Goal: Information Seeking & Learning: Understand process/instructions

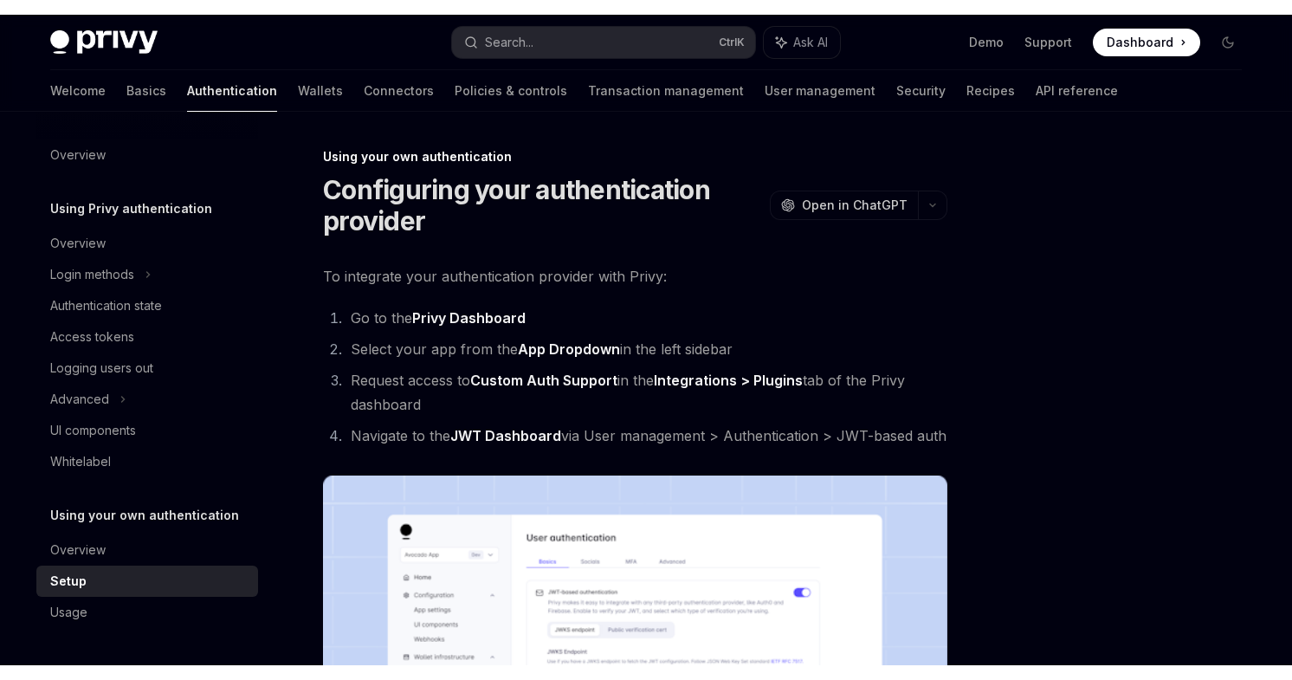
scroll to position [260, 0]
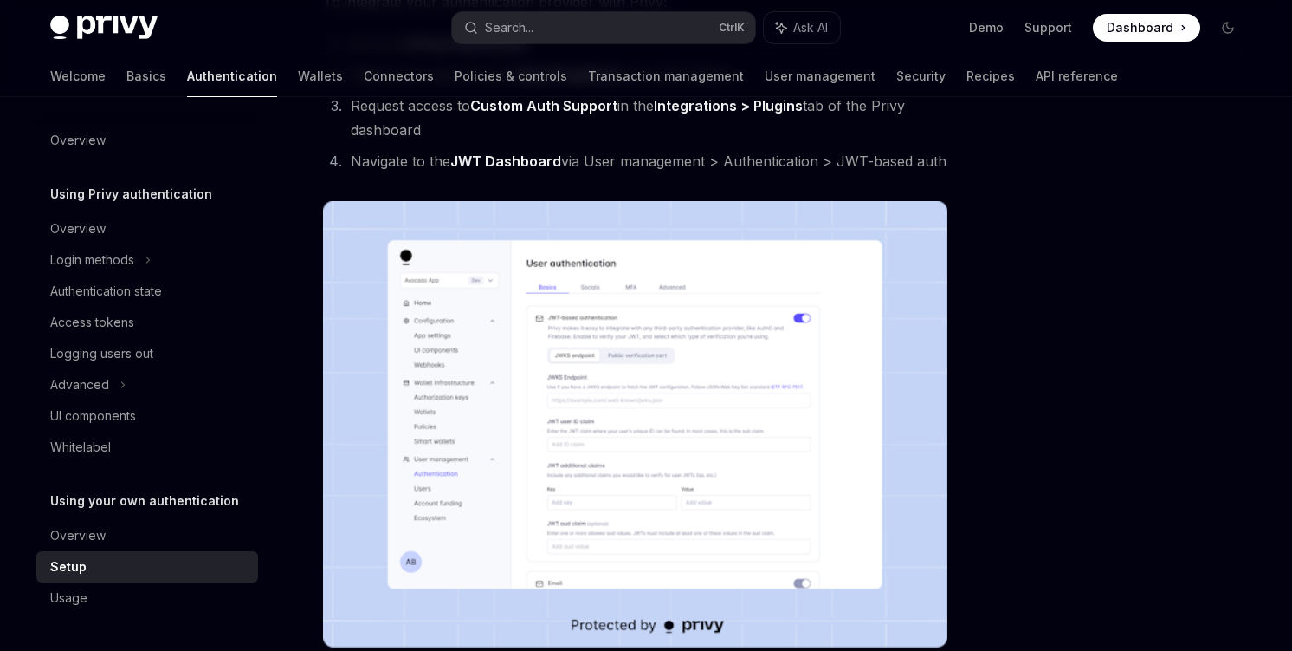
type textarea "*"
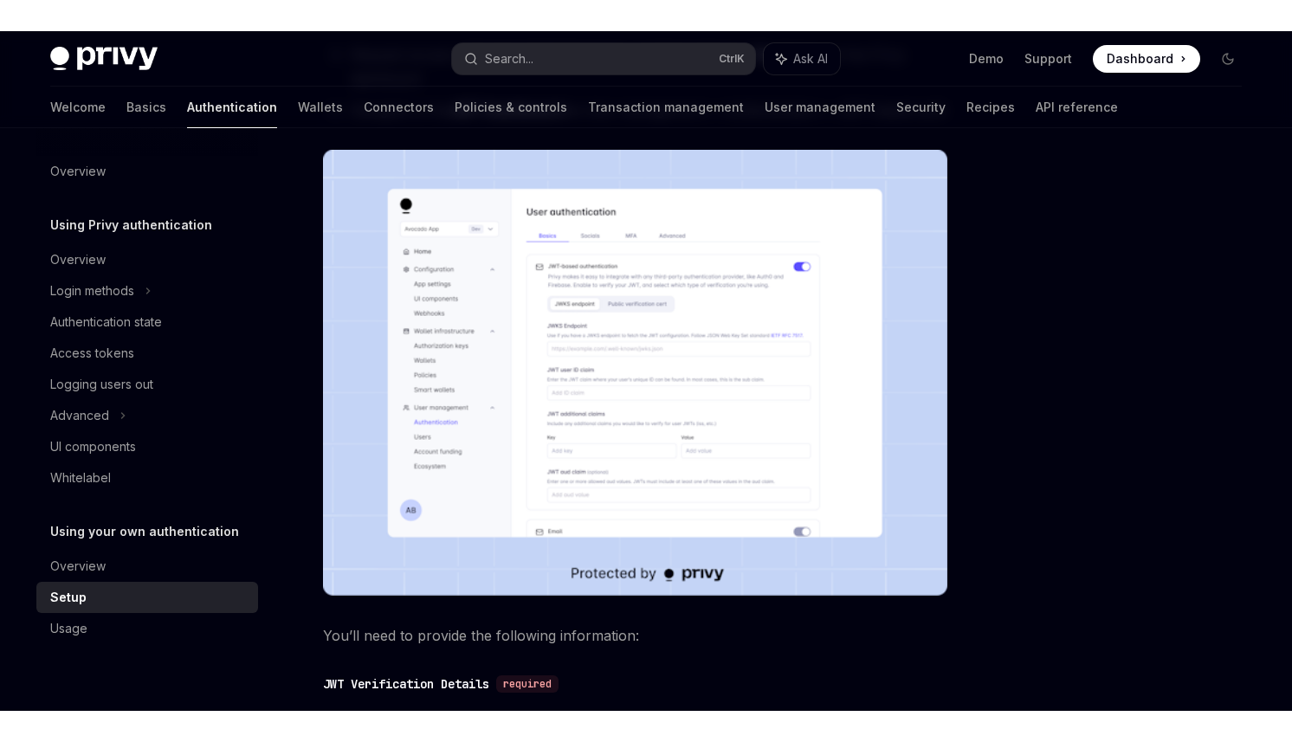
scroll to position [346, 0]
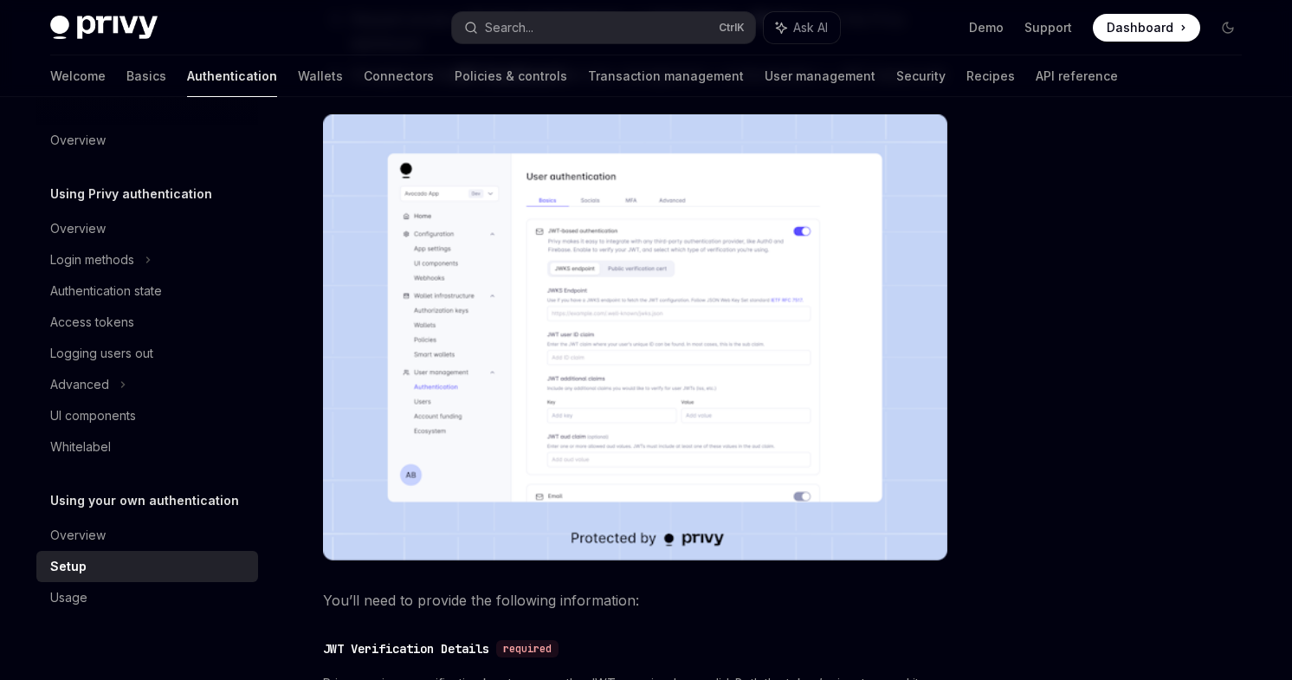
click at [719, 278] on img at bounding box center [635, 337] width 625 height 446
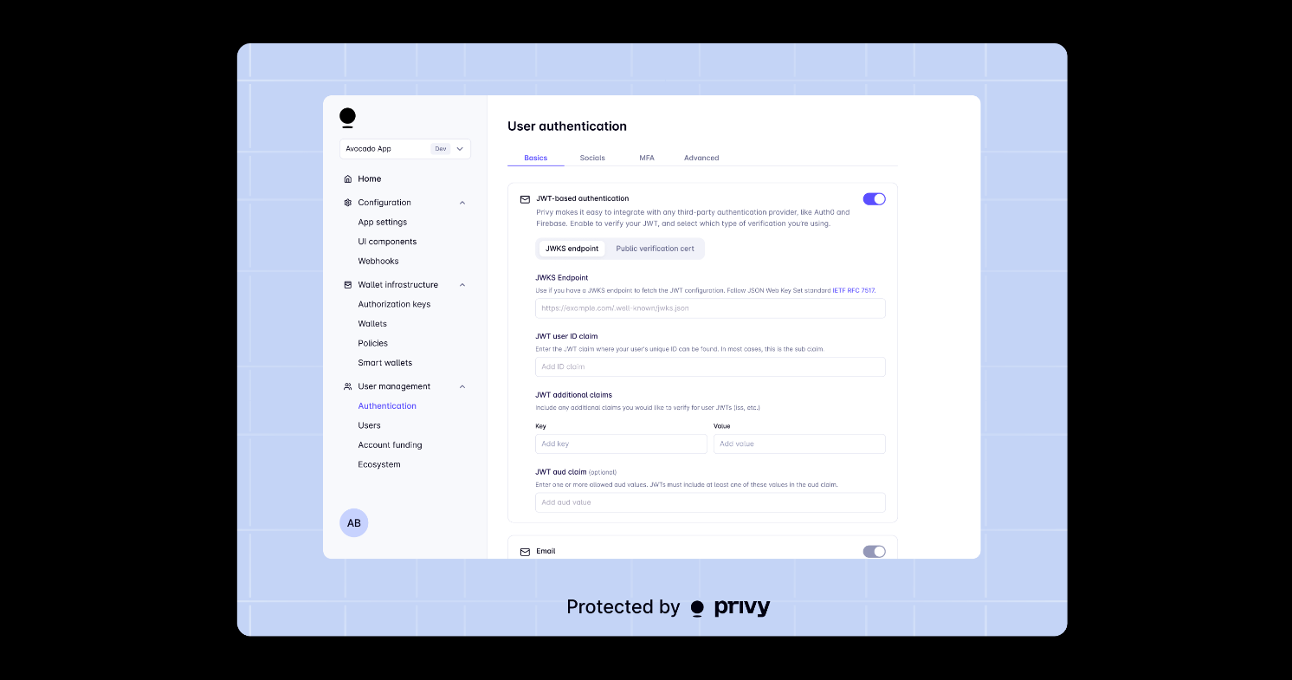
type textarea "*"
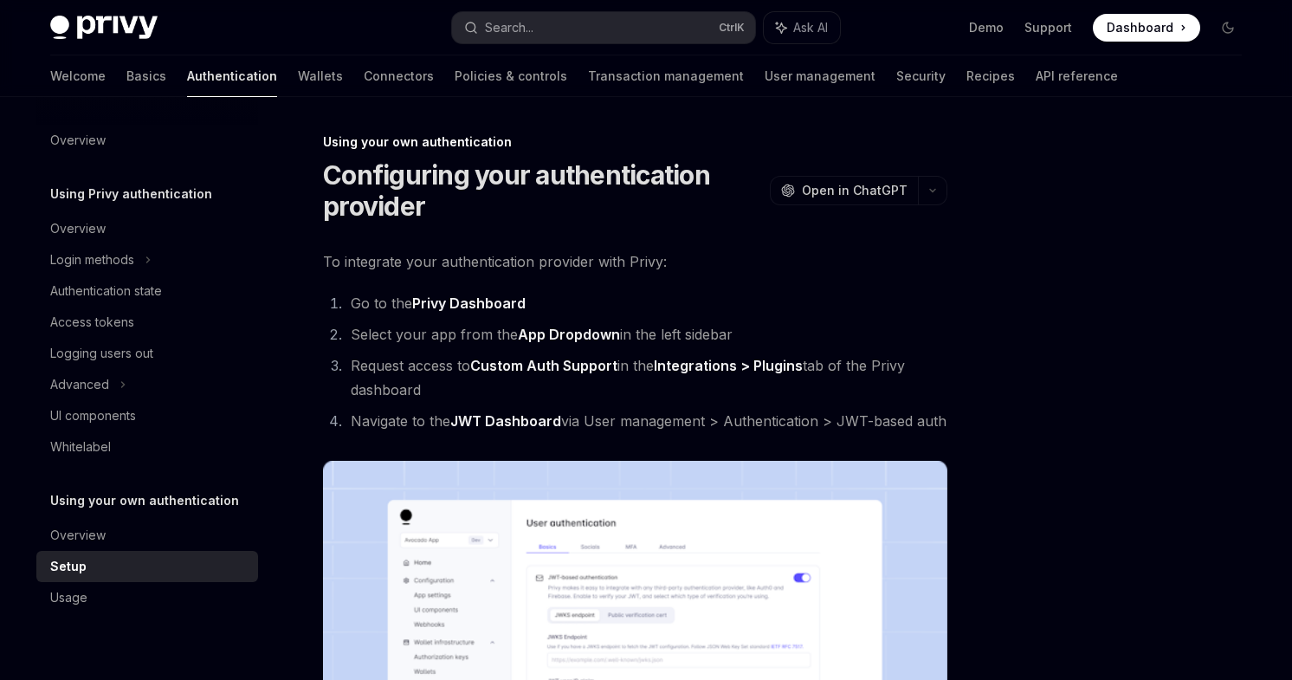
scroll to position [260, 0]
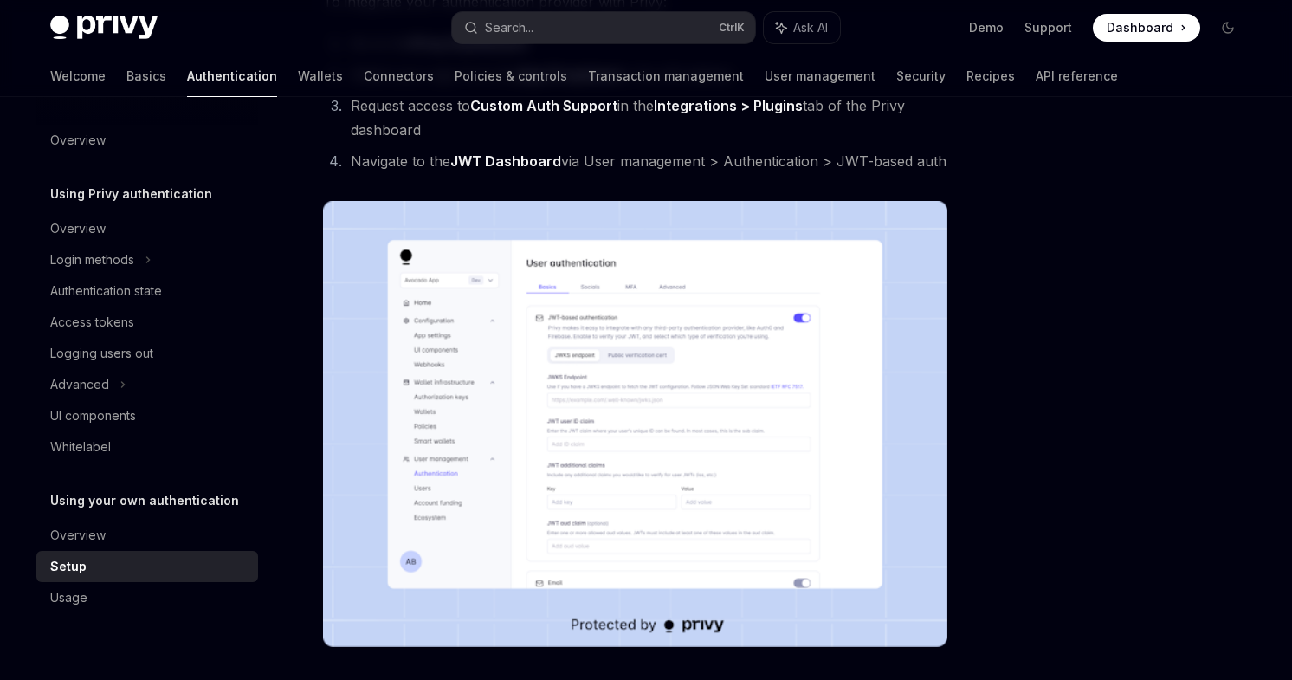
click at [695, 301] on img at bounding box center [635, 424] width 625 height 446
